Goal: Transaction & Acquisition: Purchase product/service

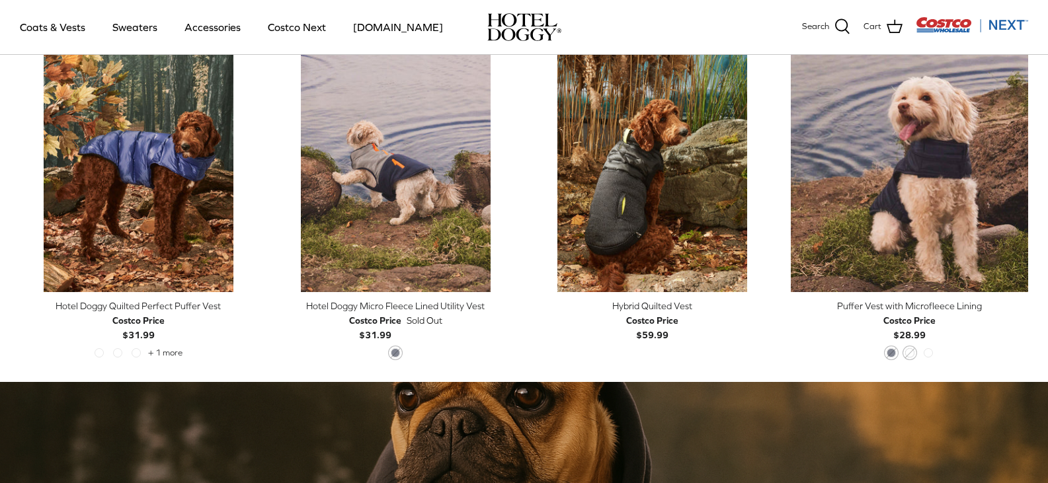
scroll to position [671, 0]
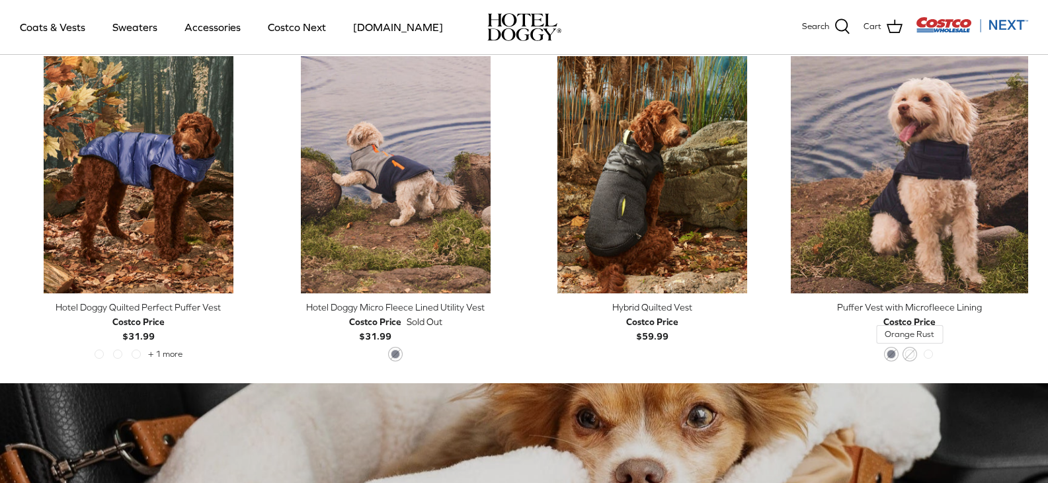
click at [909, 355] on span "Orange Rust" at bounding box center [909, 354] width 9 height 9
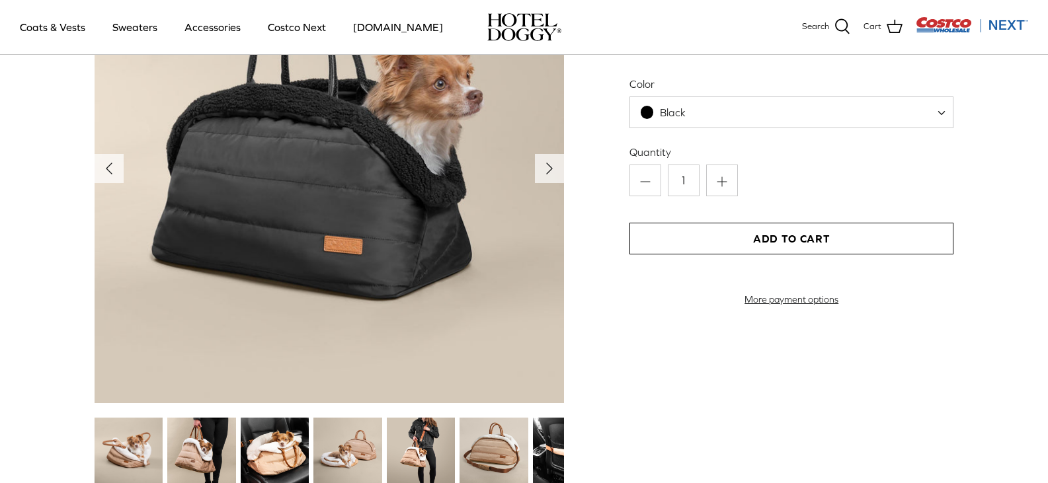
scroll to position [1396, 0]
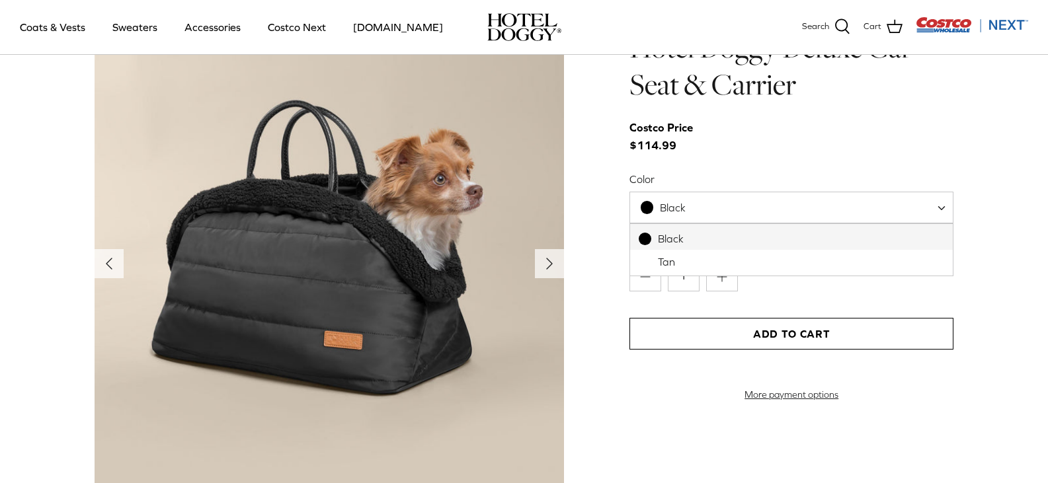
click at [681, 211] on span "Black" at bounding box center [673, 208] width 26 height 12
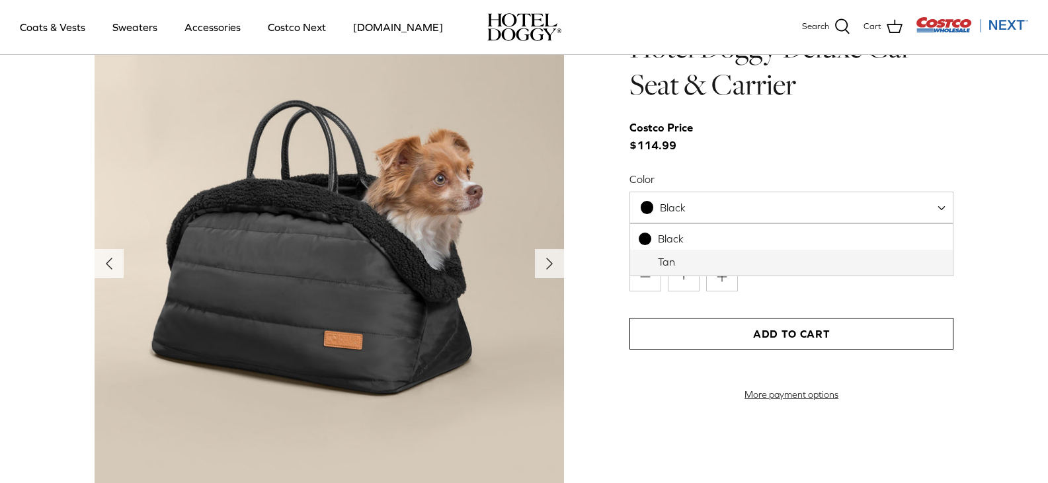
select select "Tan"
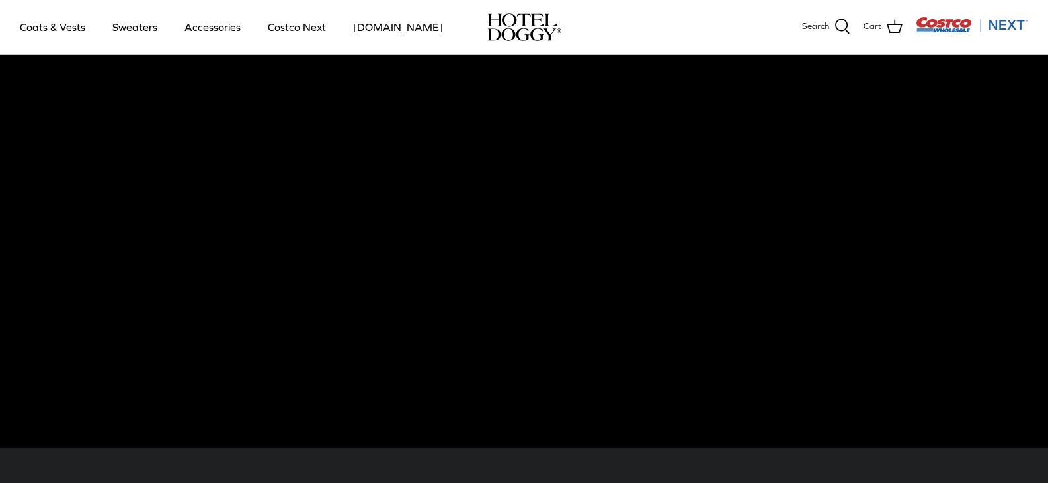
scroll to position [0, 0]
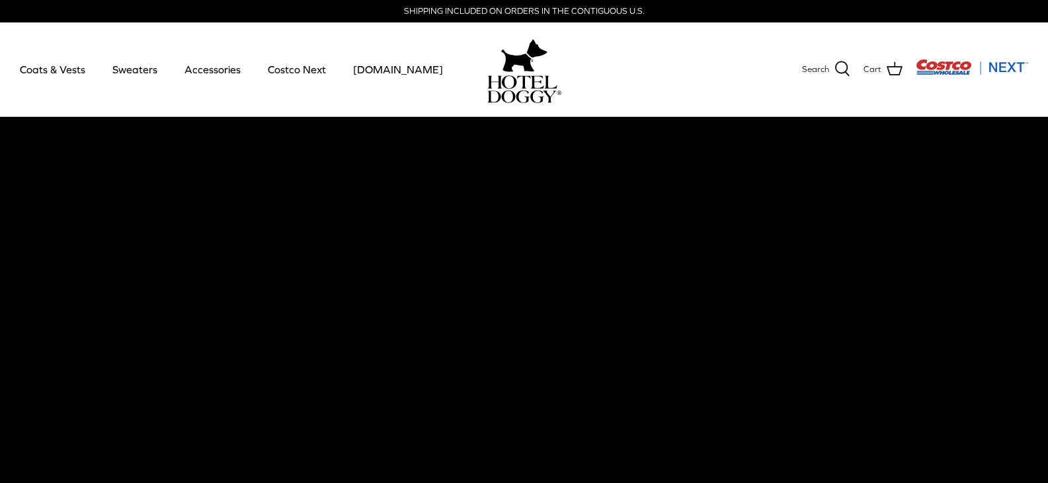
click at [503, 265] on video at bounding box center [524, 348] width 1048 height 463
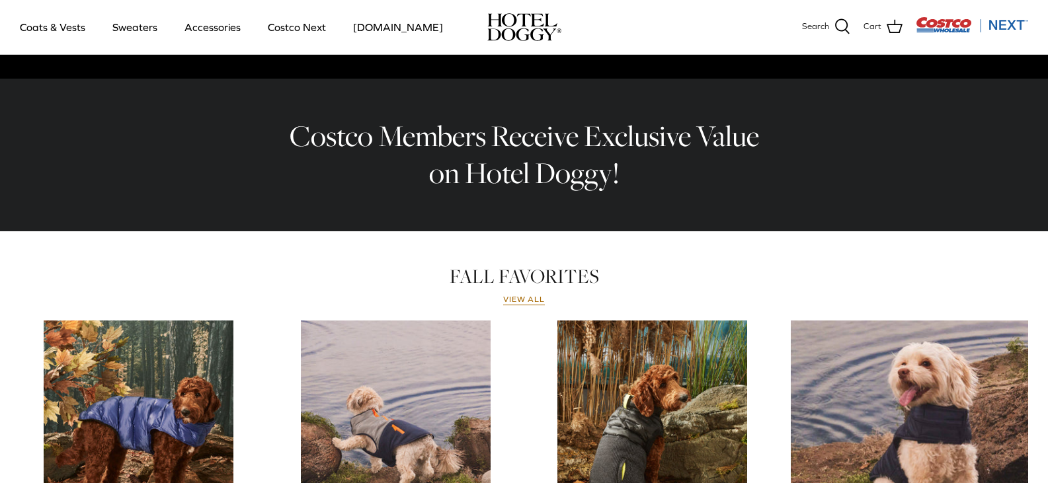
scroll to position [328, 0]
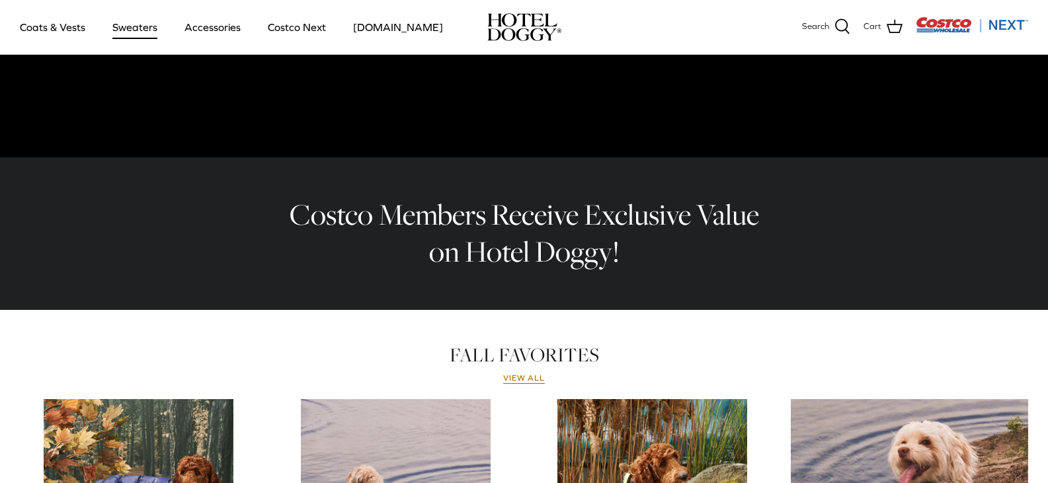
click at [143, 24] on link "Sweaters" at bounding box center [135, 27] width 69 height 45
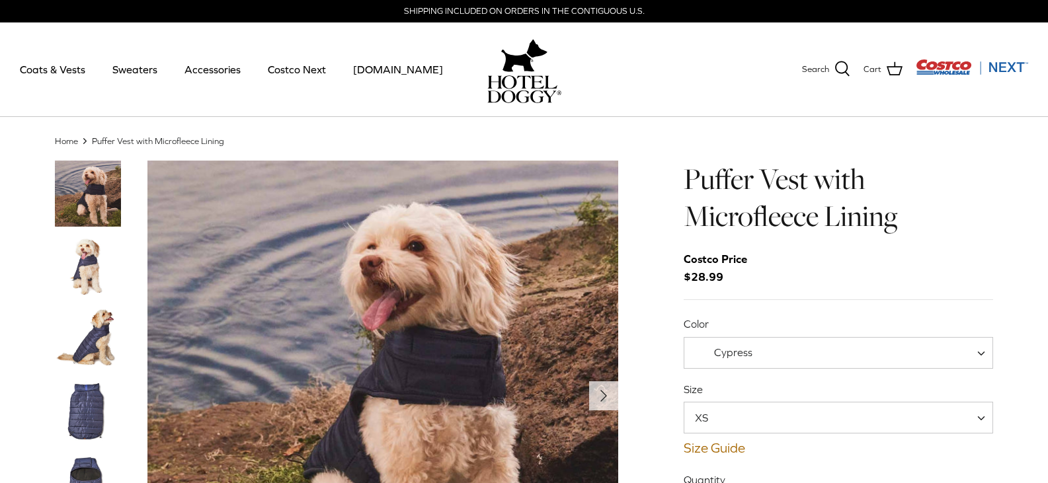
click at [91, 245] on img "Thumbnail Link" at bounding box center [88, 266] width 66 height 66
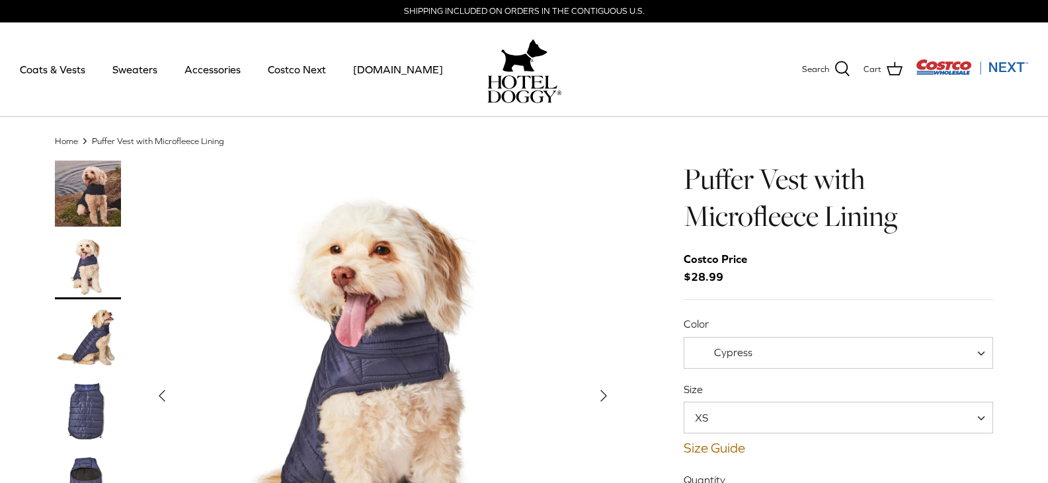
click at [95, 326] on img "Thumbnail Link" at bounding box center [88, 339] width 66 height 66
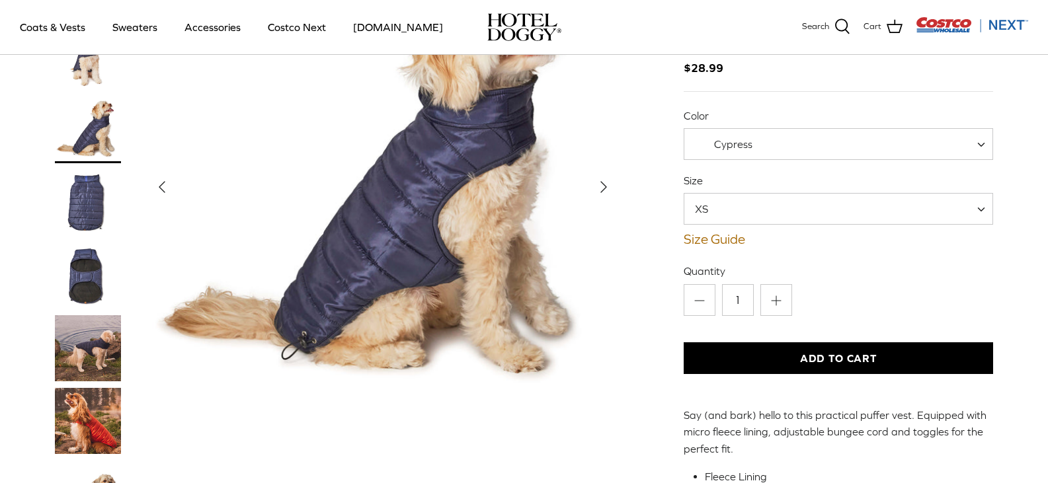
scroll to position [117, 0]
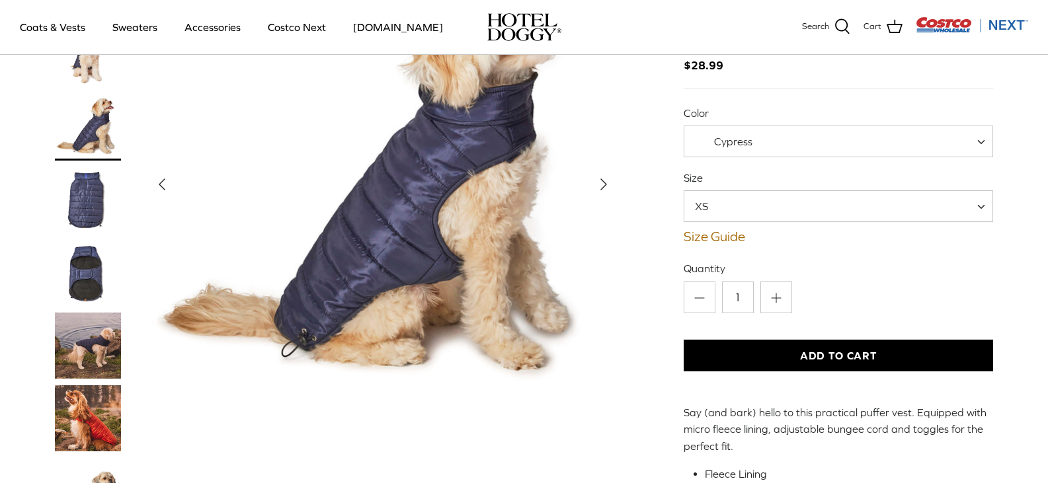
click at [87, 395] on img "Thumbnail Link" at bounding box center [88, 419] width 66 height 66
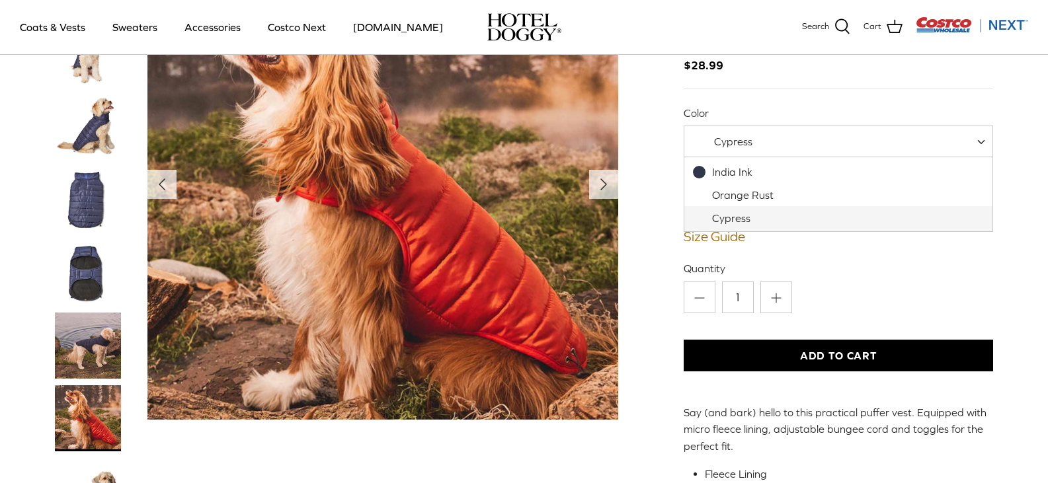
click at [751, 144] on span "Cypress" at bounding box center [733, 142] width 38 height 12
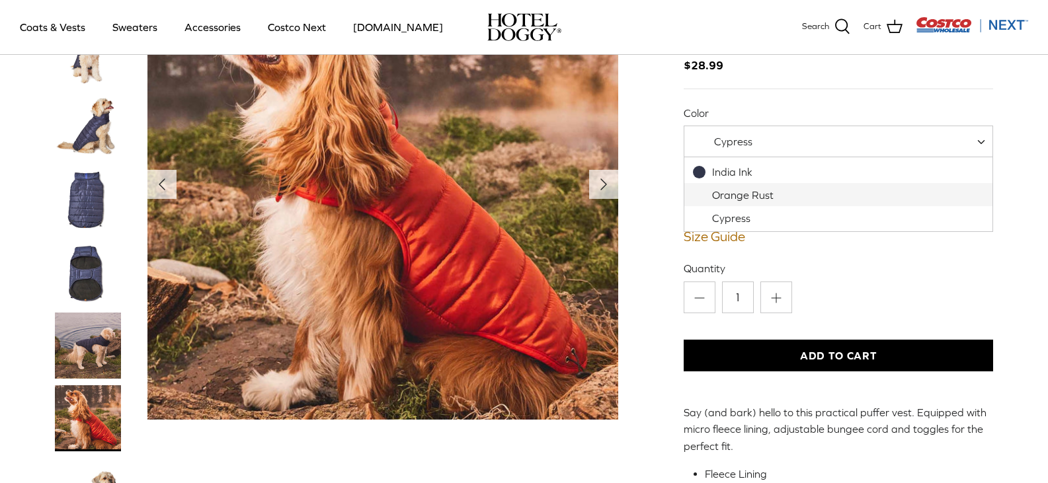
select select "Orange Rust"
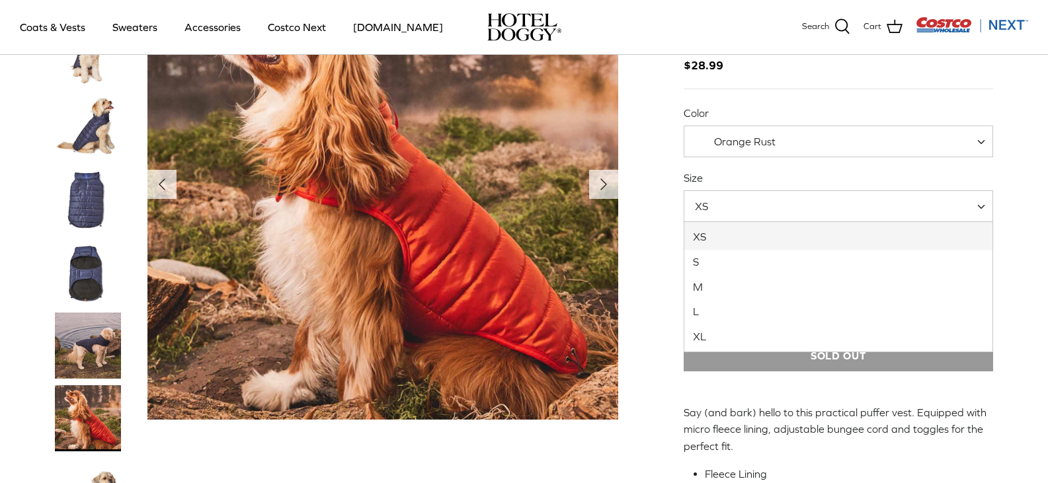
click at [729, 204] on span "XS" at bounding box center [709, 206] width 50 height 15
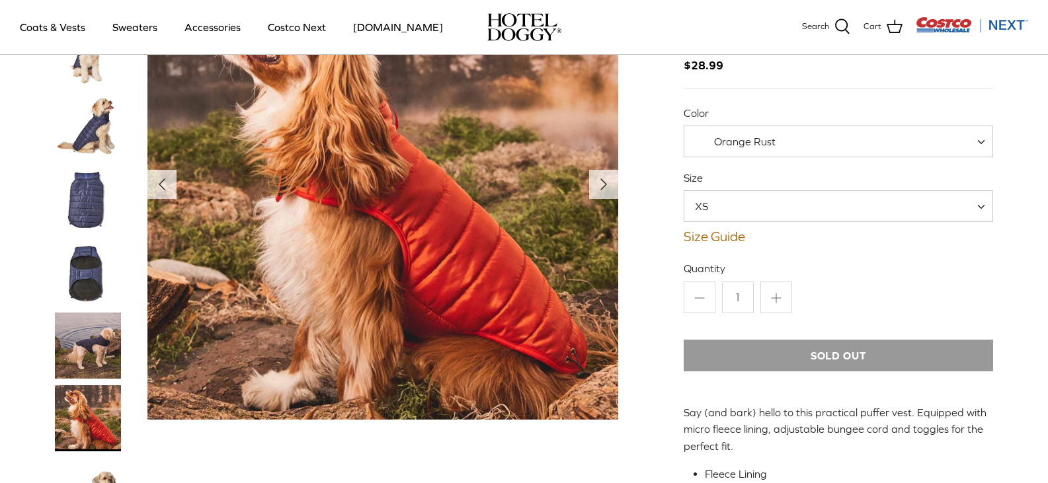
click at [729, 204] on span "XS" at bounding box center [709, 206] width 50 height 15
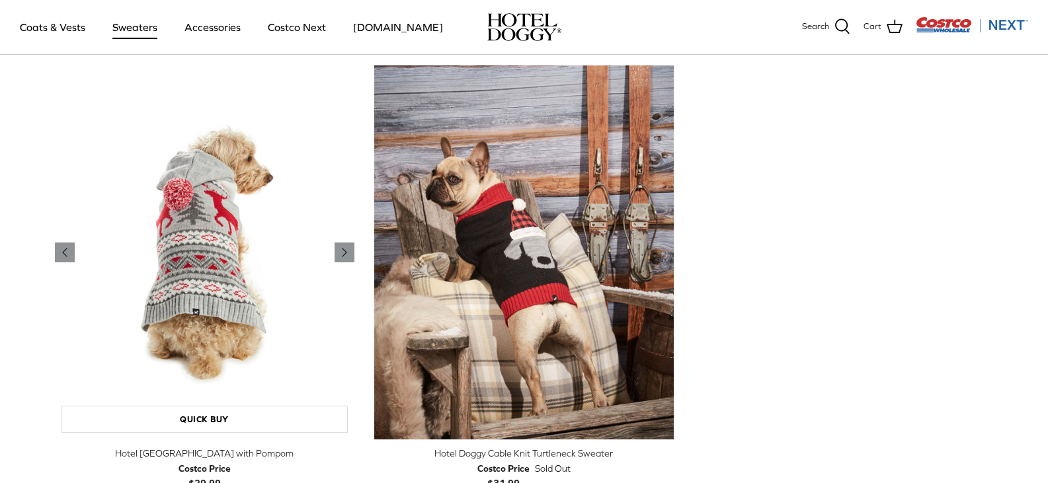
scroll to position [286, 0]
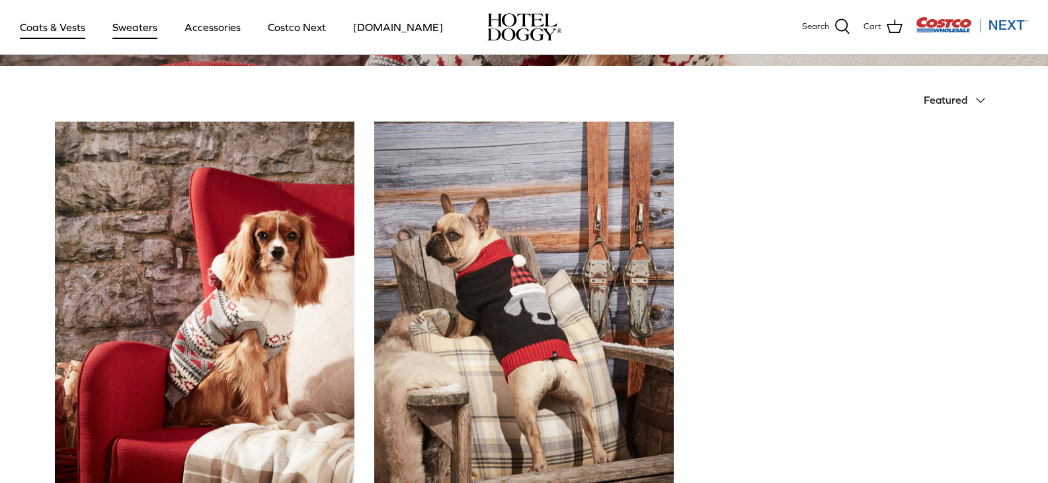
click at [67, 20] on link "Coats & Vests" at bounding box center [52, 27] width 89 height 45
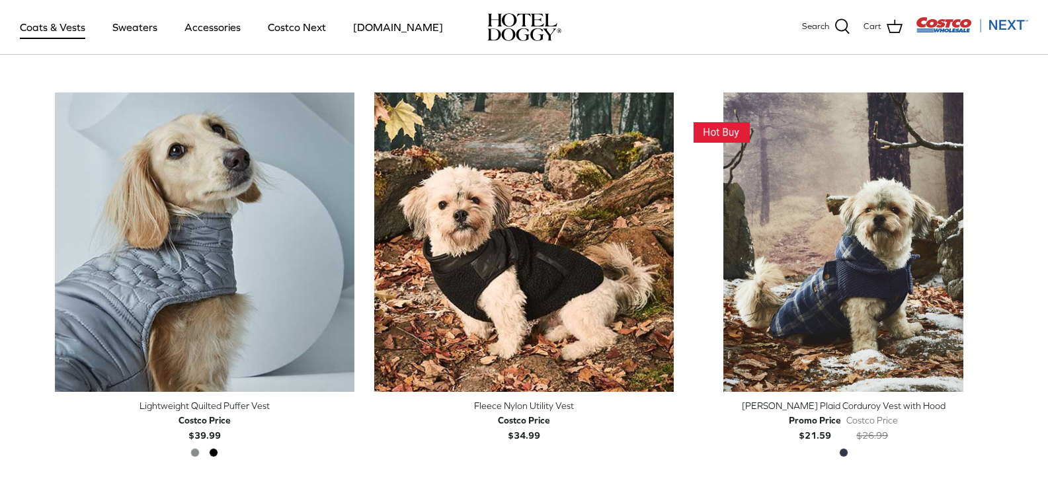
scroll to position [1523, 0]
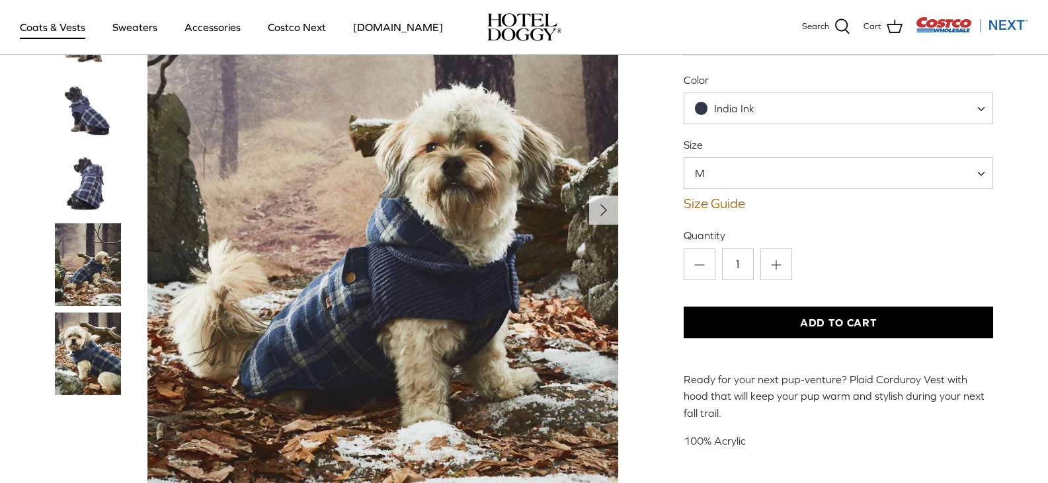
scroll to position [152, 0]
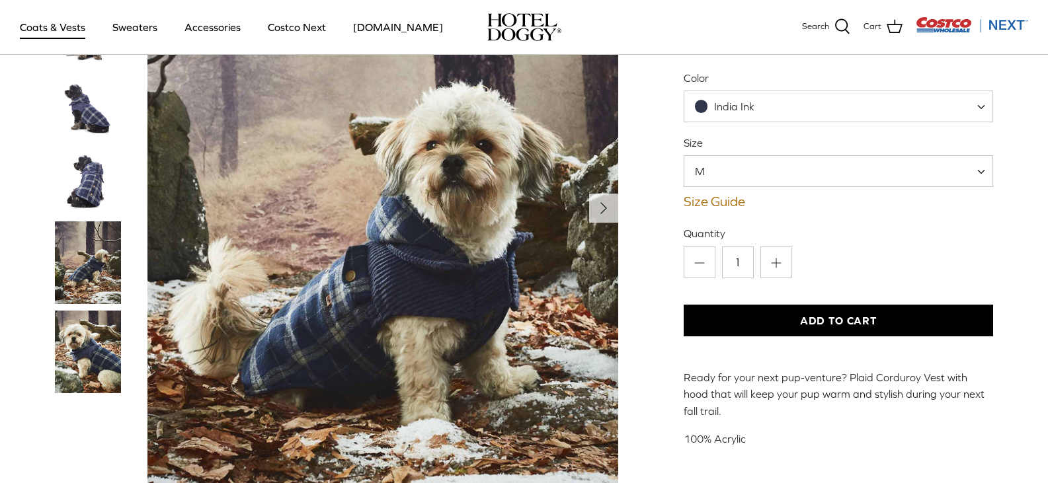
click at [89, 97] on img "Thumbnail Link" at bounding box center [88, 109] width 66 height 66
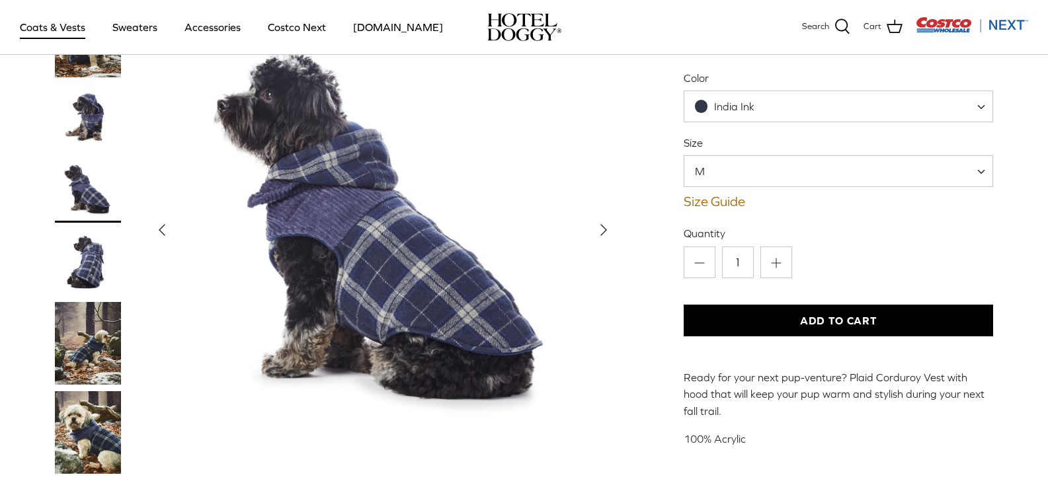
click at [84, 242] on img "Thumbnail Link" at bounding box center [88, 262] width 66 height 66
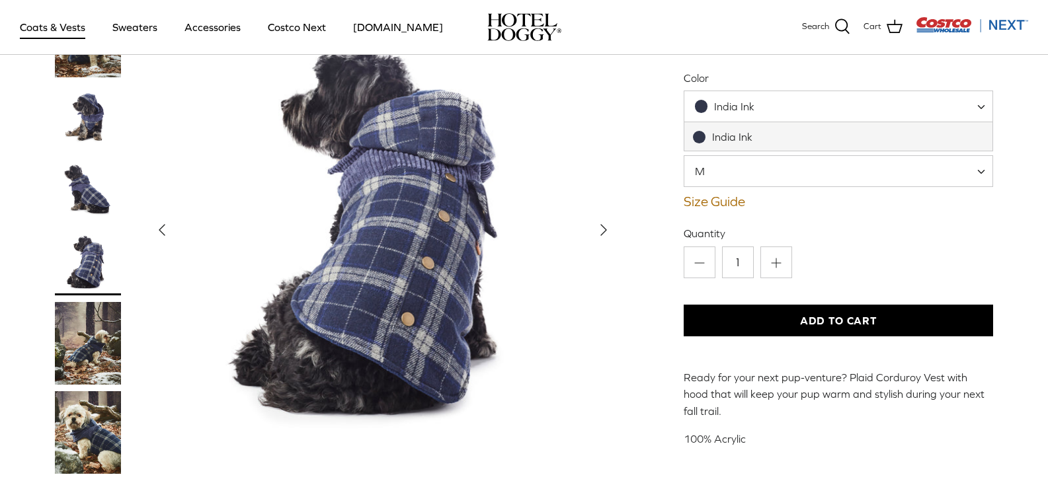
click at [755, 112] on span "India Ink" at bounding box center [732, 107] width 97 height 14
click at [659, 222] on div "Left Right Melton Plaid Corduroy Vest with Hood Promo Price" at bounding box center [524, 197] width 979 height 567
click at [87, 420] on img "Thumbnail Link" at bounding box center [88, 432] width 66 height 83
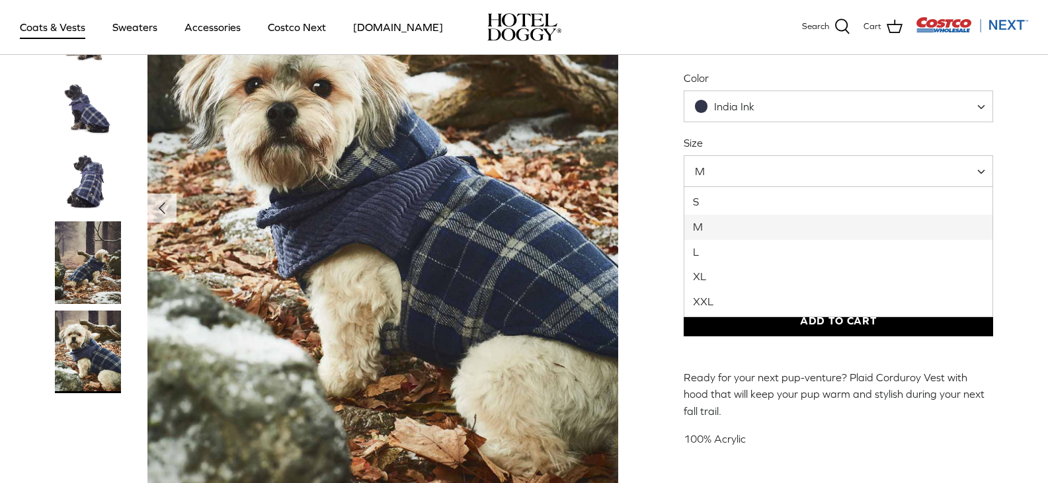
click at [735, 168] on span "M" at bounding box center [839, 171] width 310 height 32
select select "S"
